Goal: Navigation & Orientation: Find specific page/section

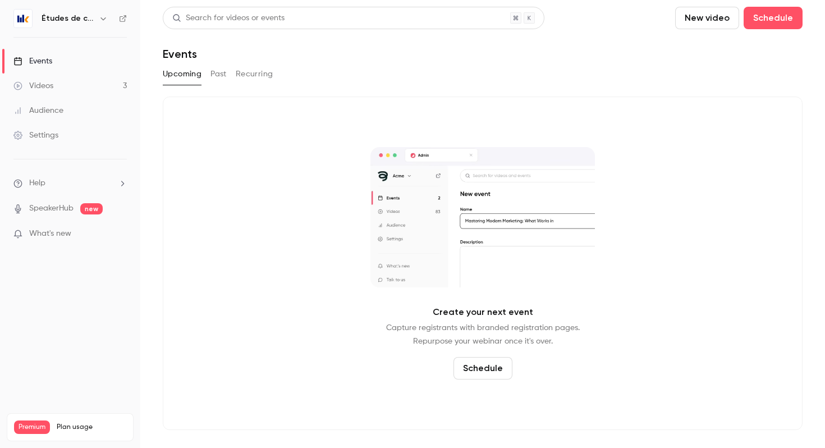
click at [61, 57] on link "Events" at bounding box center [70, 61] width 140 height 25
click at [88, 25] on div "Études de cas" at bounding box center [69, 18] width 113 height 19
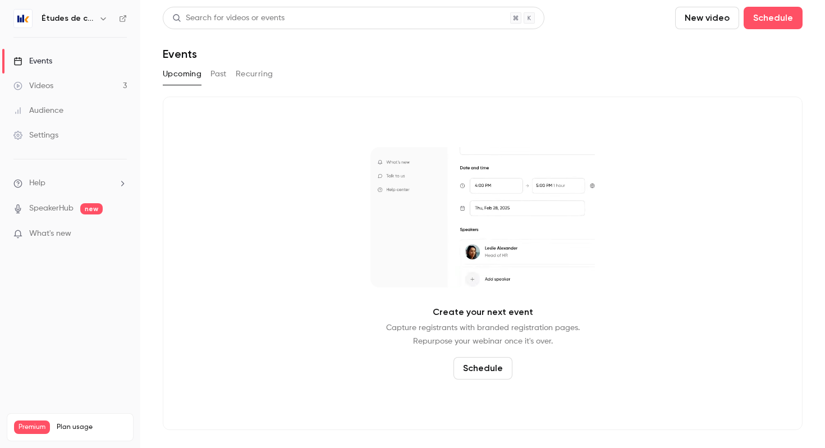
click at [94, 16] on div "Études de cas" at bounding box center [76, 18] width 68 height 13
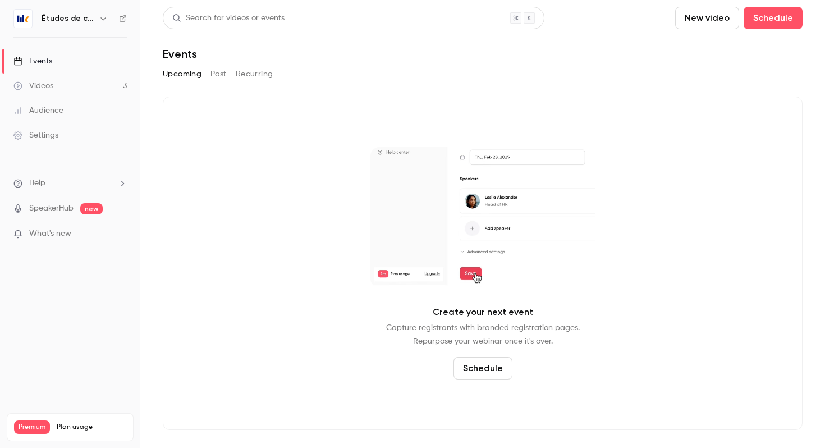
click at [99, 19] on icon "button" at bounding box center [103, 18] width 9 height 9
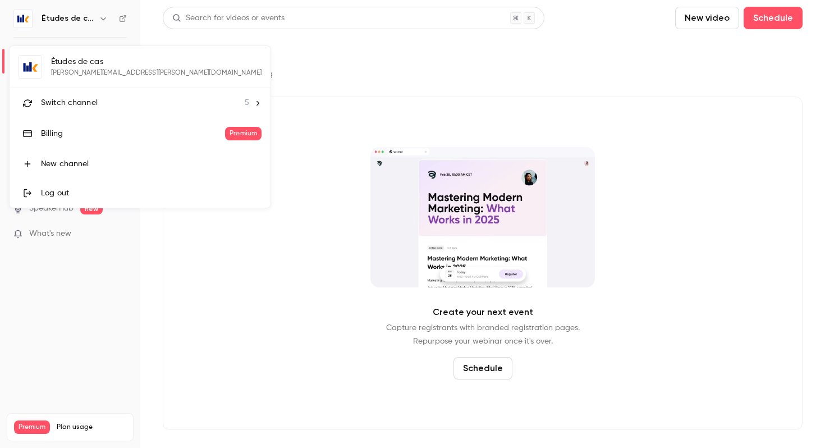
click at [103, 96] on li "Switch channel 5" at bounding box center [140, 103] width 261 height 30
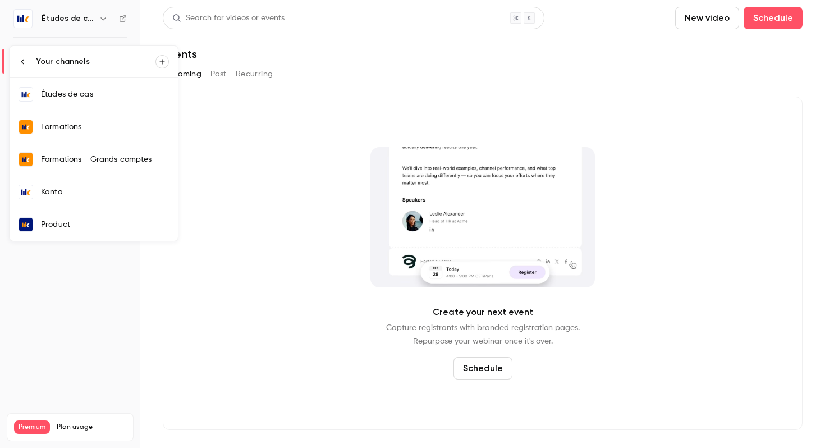
click at [78, 190] on div "Kanta" at bounding box center [105, 191] width 128 height 11
